Goal: Navigation & Orientation: Find specific page/section

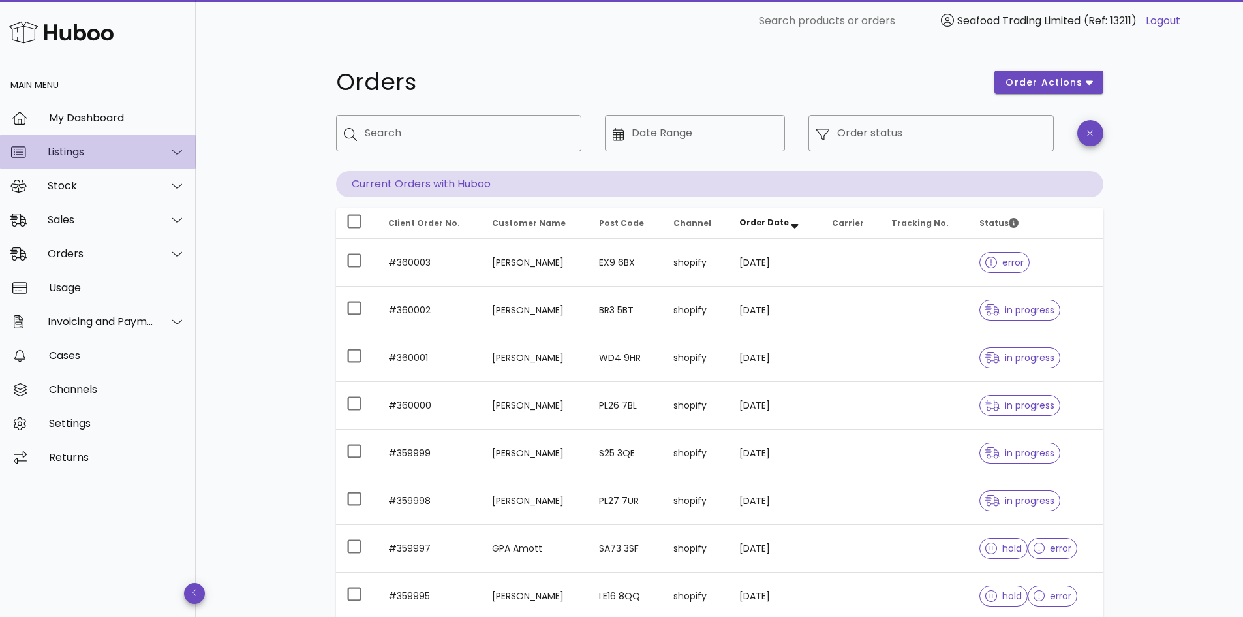
drag, startPoint x: 0, startPoint y: 0, endPoint x: 73, endPoint y: 145, distance: 162.2
click at [73, 145] on div "Listings" at bounding box center [98, 152] width 196 height 34
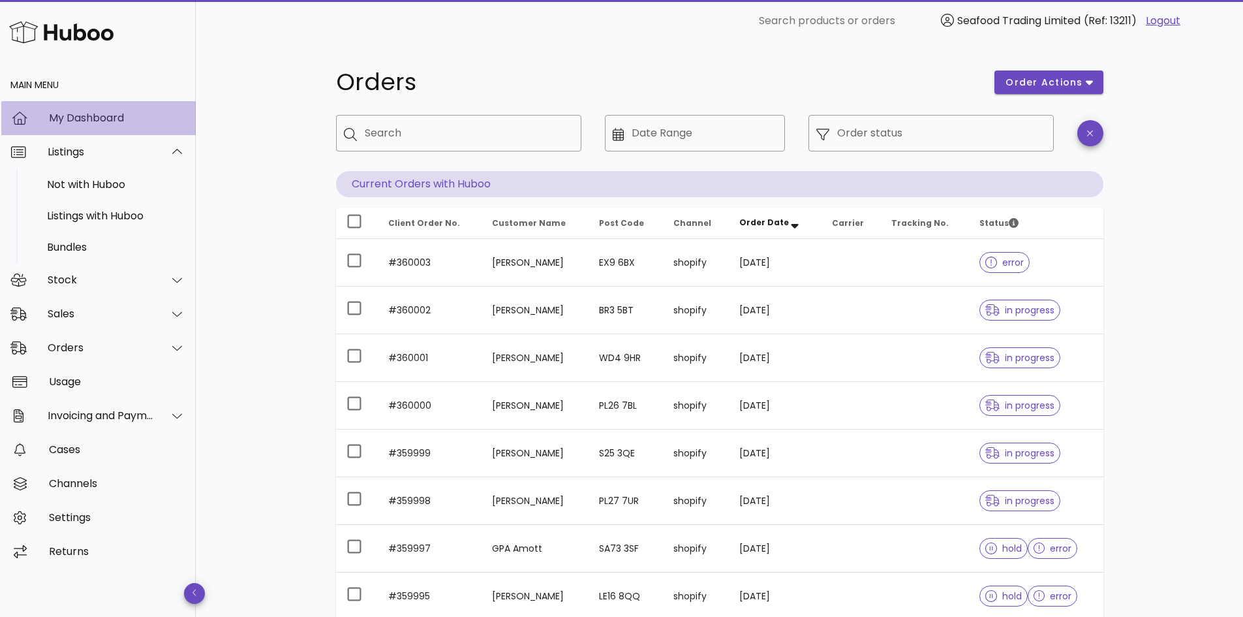
click at [89, 104] on div "My Dashboard" at bounding box center [117, 118] width 136 height 28
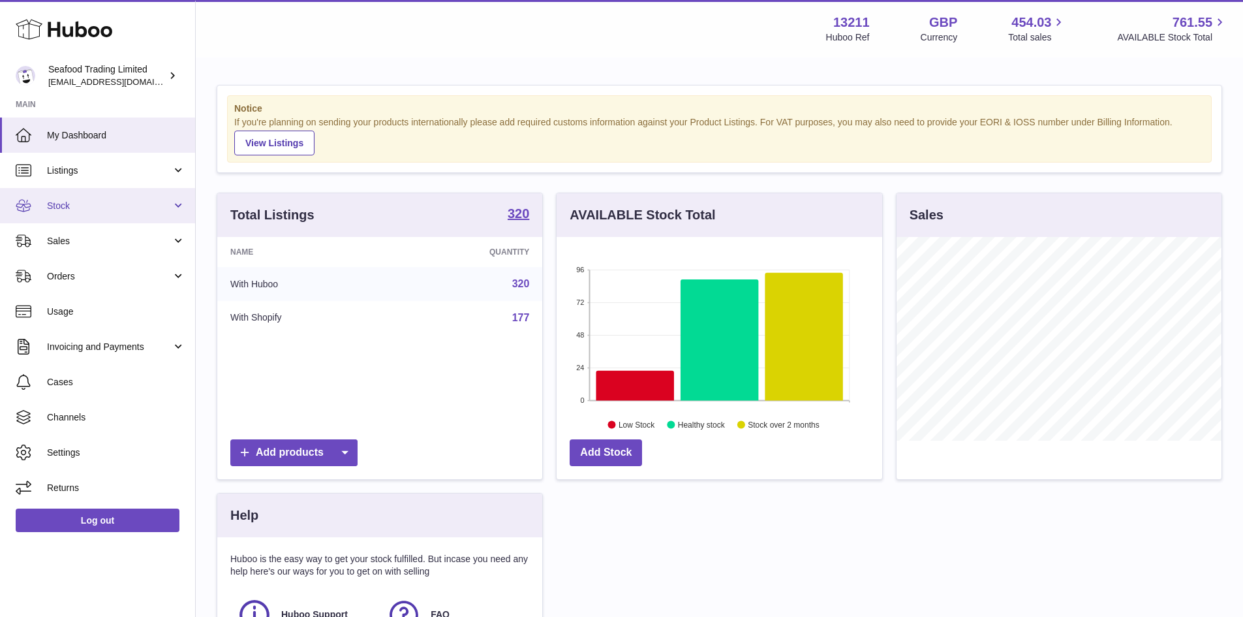
click at [87, 216] on link "Stock" at bounding box center [97, 205] width 195 height 35
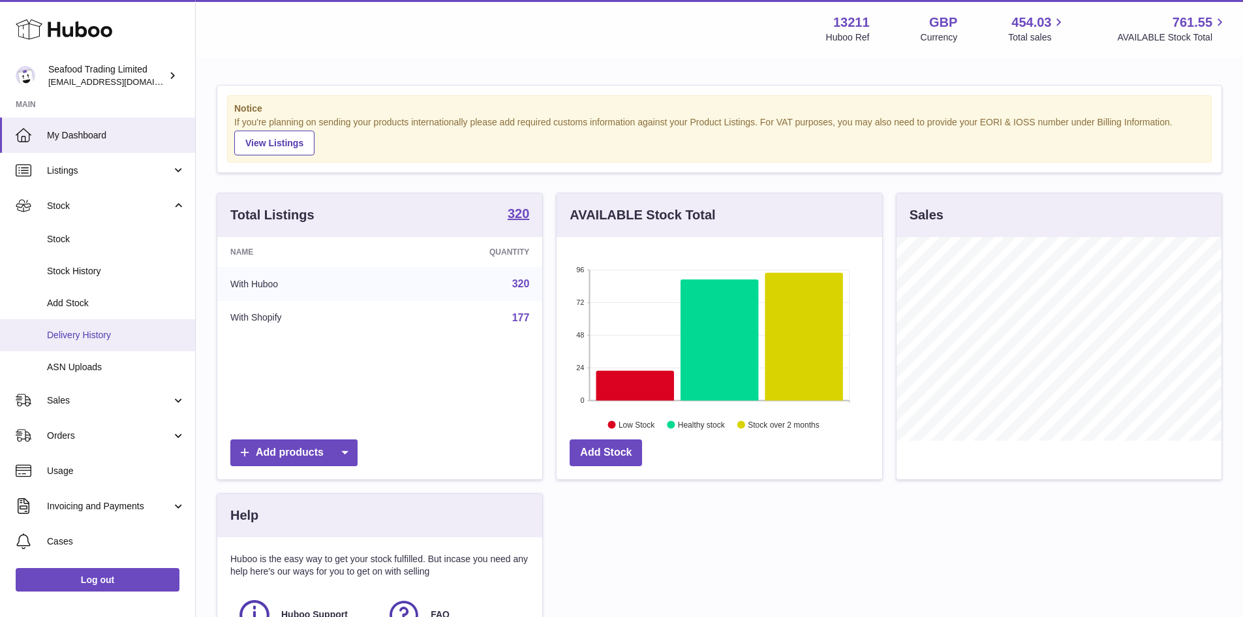
click at [75, 328] on link "Delivery History" at bounding box center [97, 335] width 195 height 32
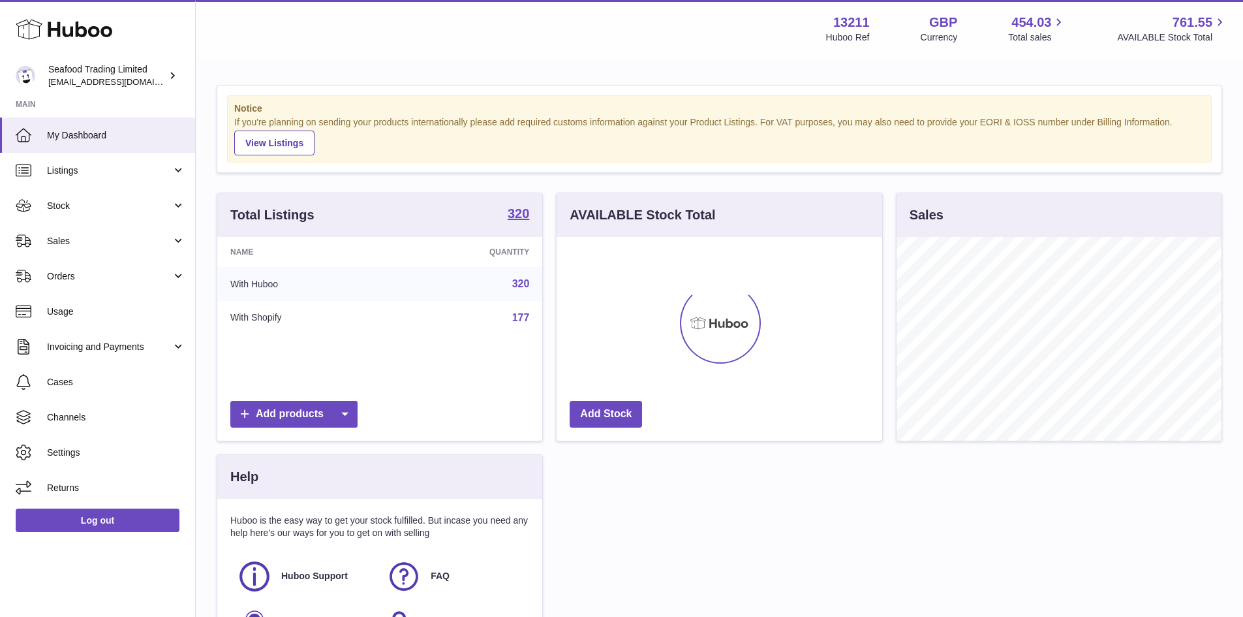
scroll to position [204, 326]
